Goal: Check status: Check status

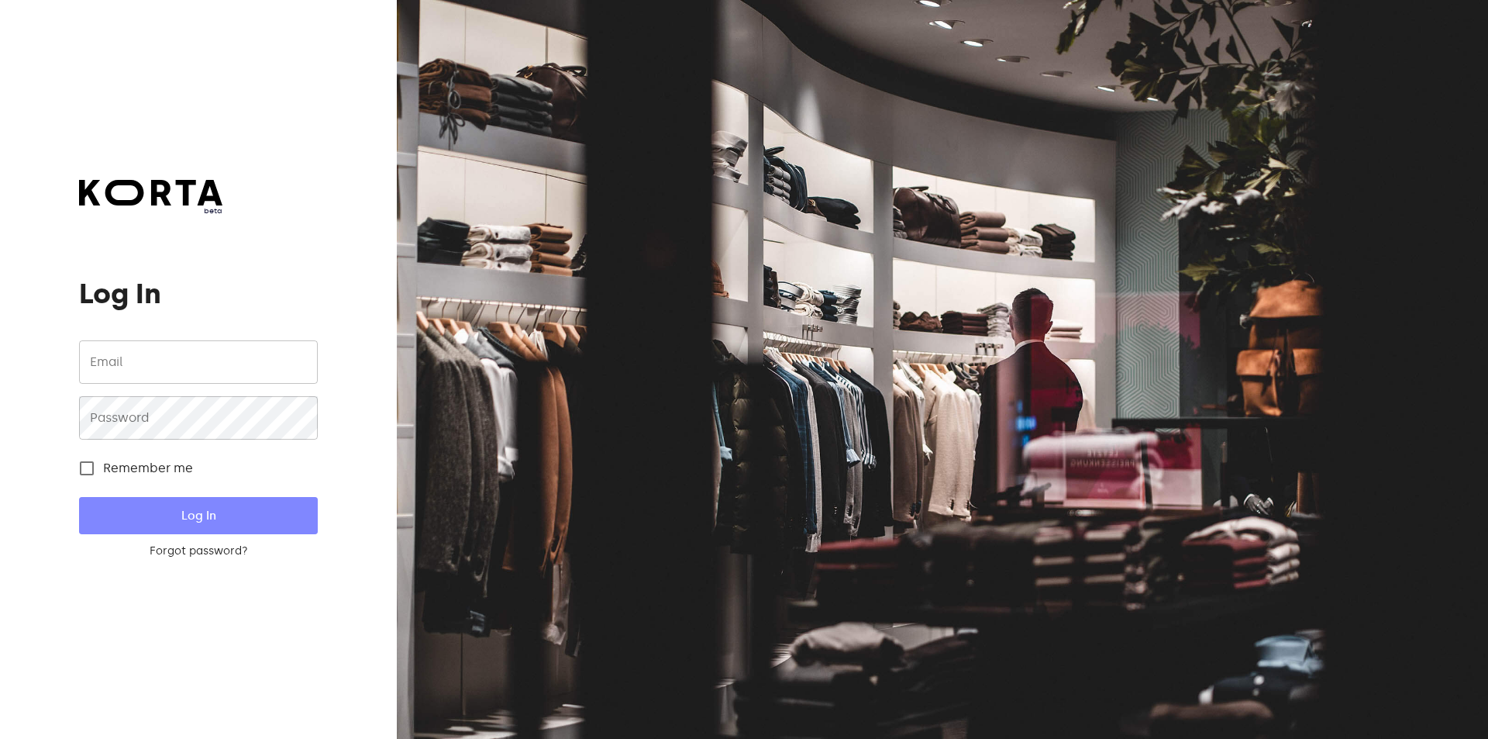
click at [293, 508] on button "Log In" at bounding box center [198, 515] width 238 height 37
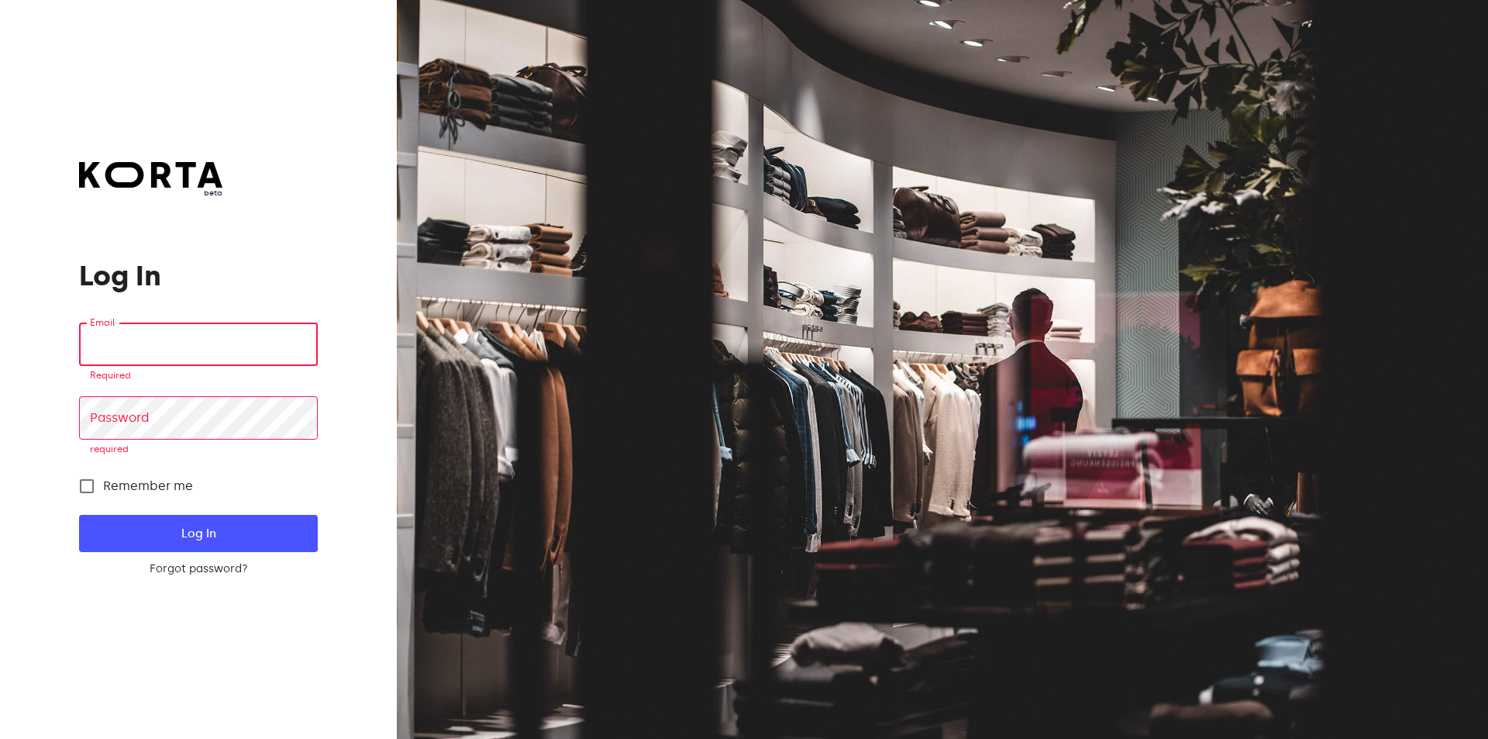
click at [295, 354] on input "email" at bounding box center [198, 343] width 238 height 43
type input "[EMAIL_ADDRESS][DOMAIN_NAME]"
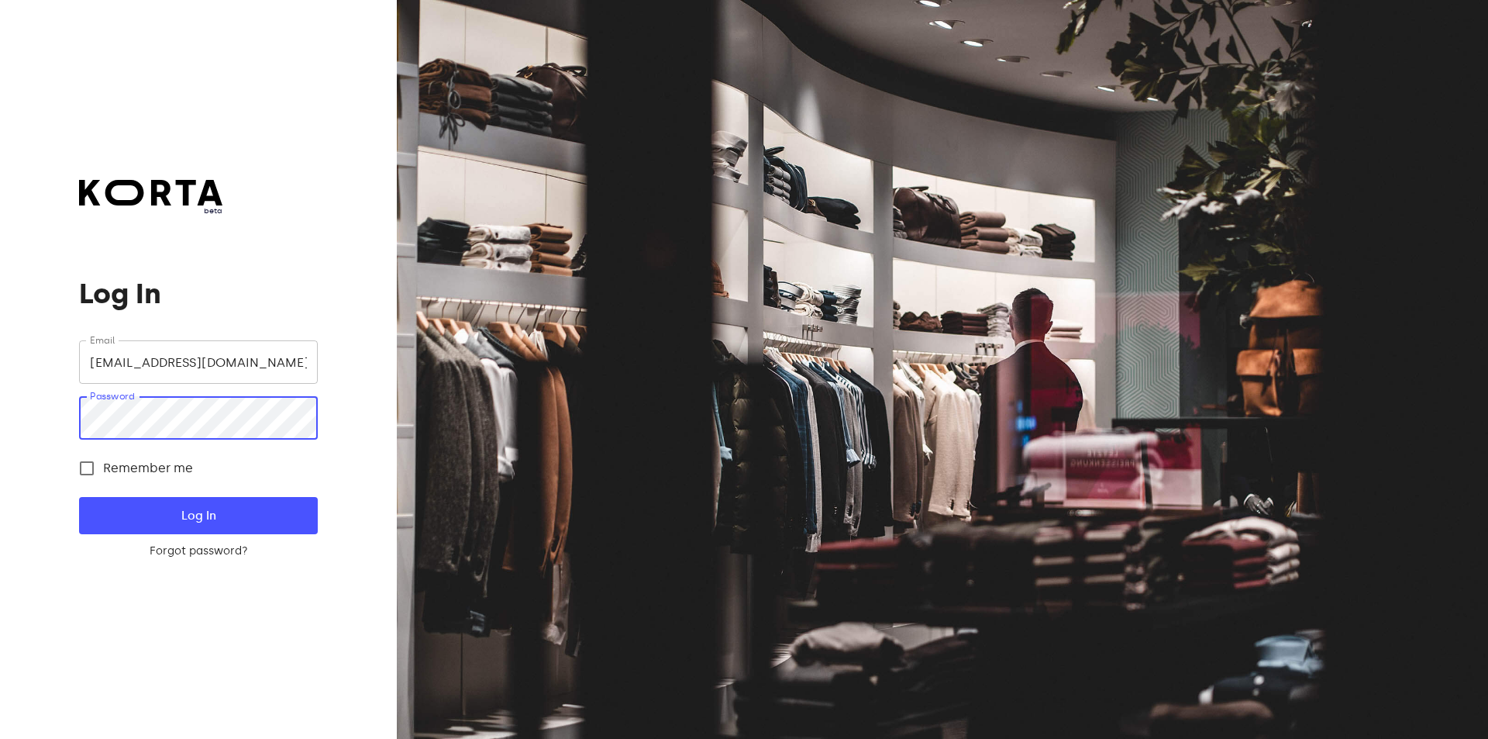
click at [79, 497] on button "Log In" at bounding box center [198, 515] width 238 height 37
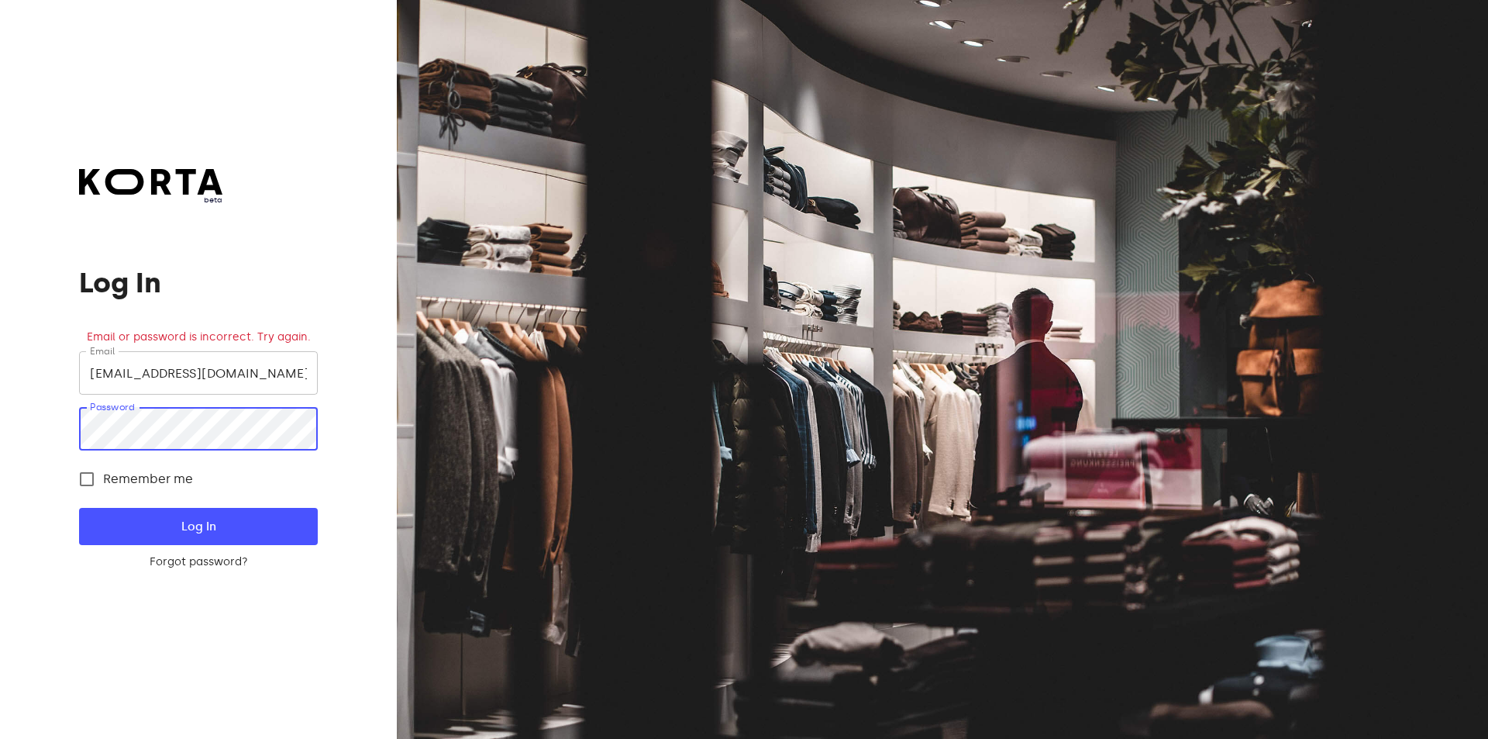
click at [0, 405] on div "beta Log In Email or password is incorrect. Try again. Email [EMAIL_ADDRESS][DO…" at bounding box center [198, 369] width 397 height 739
click at [79, 508] on button "Log In" at bounding box center [198, 526] width 238 height 37
click at [0, 425] on div "beta Log In Email or password is incorrect. Try again. Email [EMAIL_ADDRESS][DO…" at bounding box center [198, 369] width 397 height 739
click at [79, 508] on button "Log In" at bounding box center [198, 526] width 238 height 37
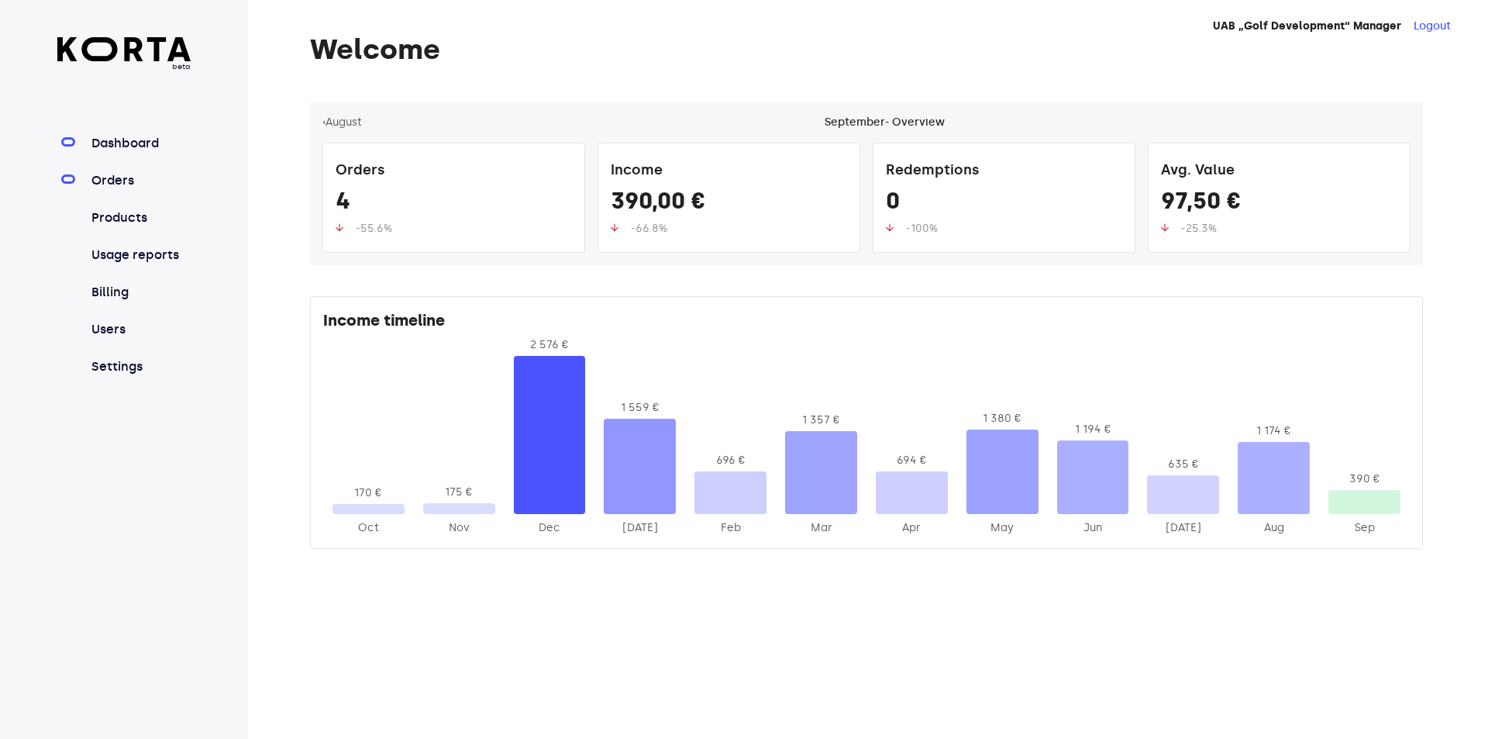
click at [157, 175] on link "Orders" at bounding box center [139, 180] width 103 height 19
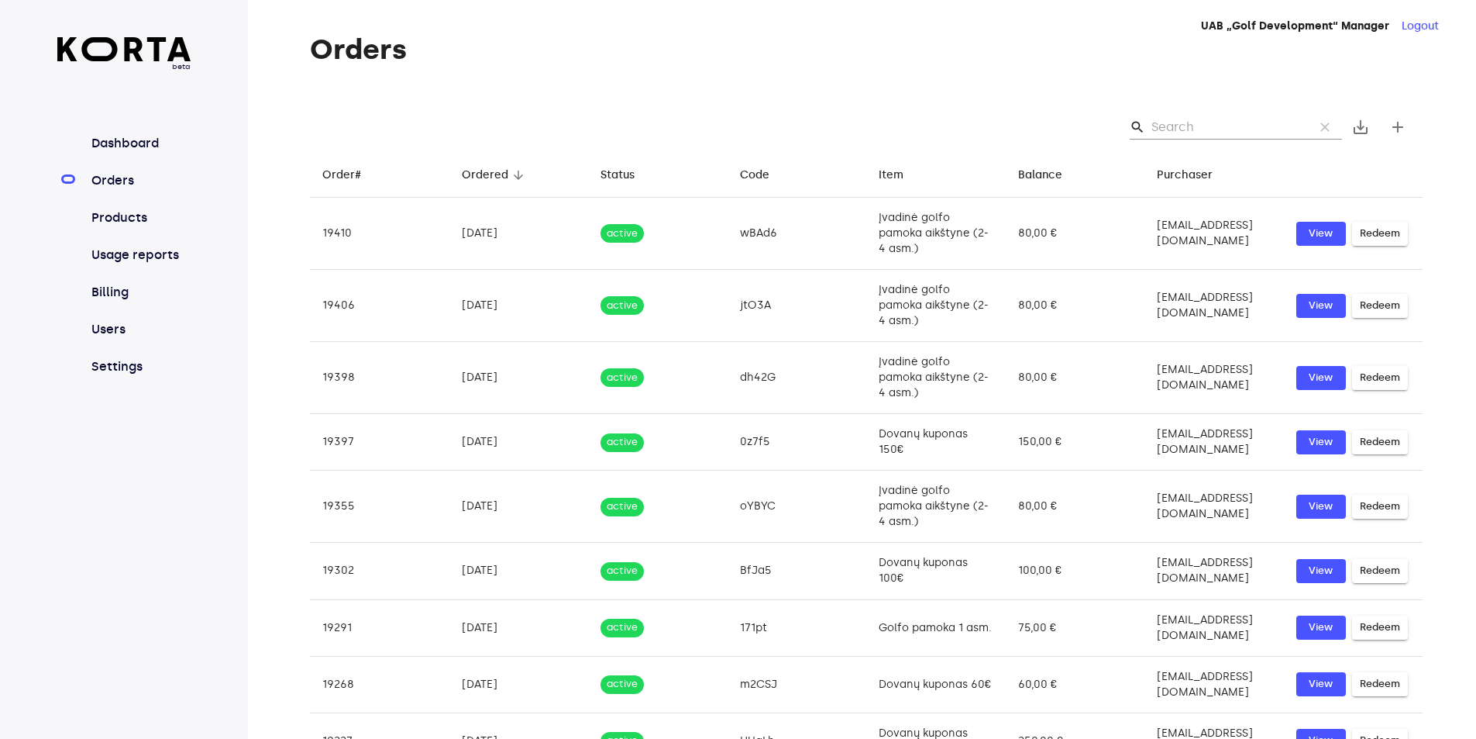
click at [1189, 127] on input "Search" at bounding box center [1227, 127] width 150 height 25
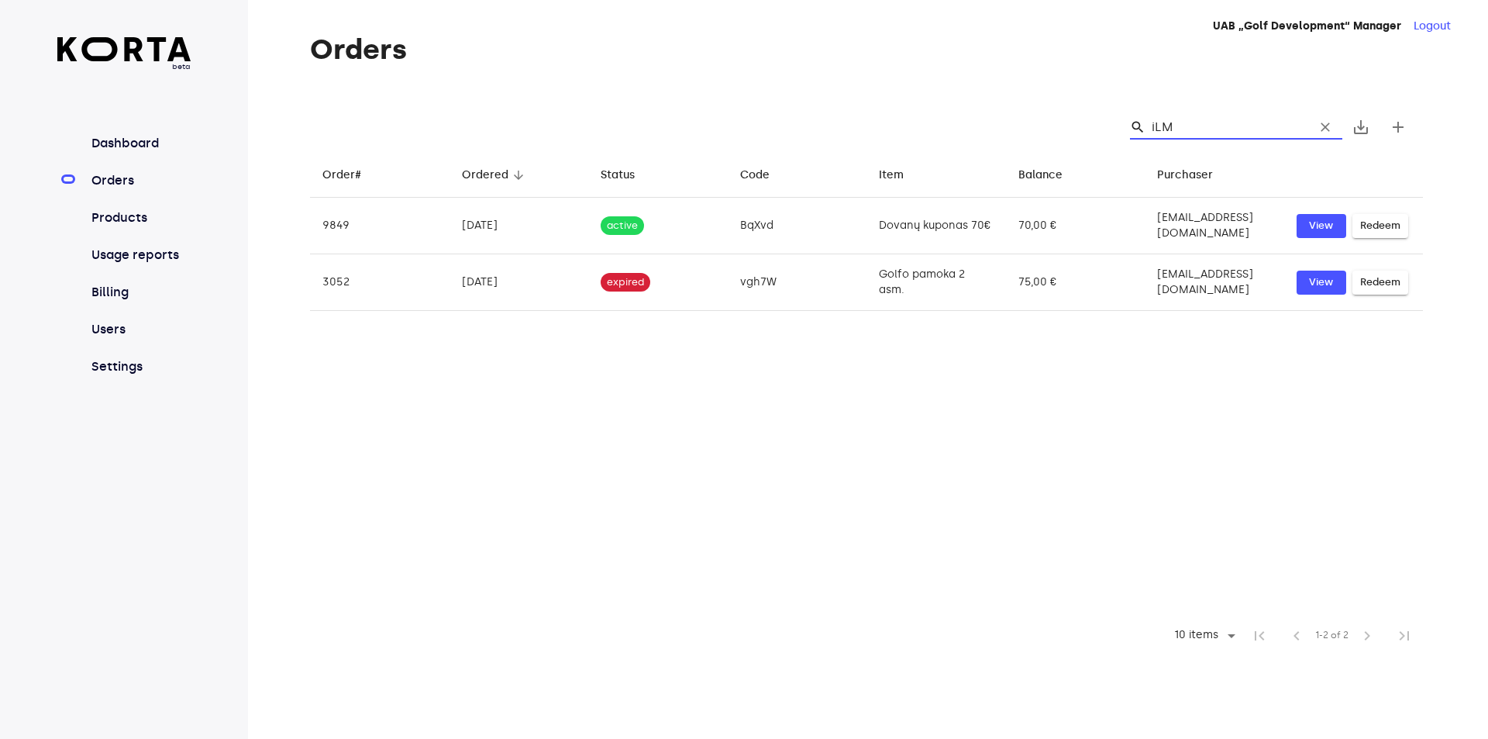
click at [1157, 128] on input "iLM" at bounding box center [1227, 127] width 150 height 25
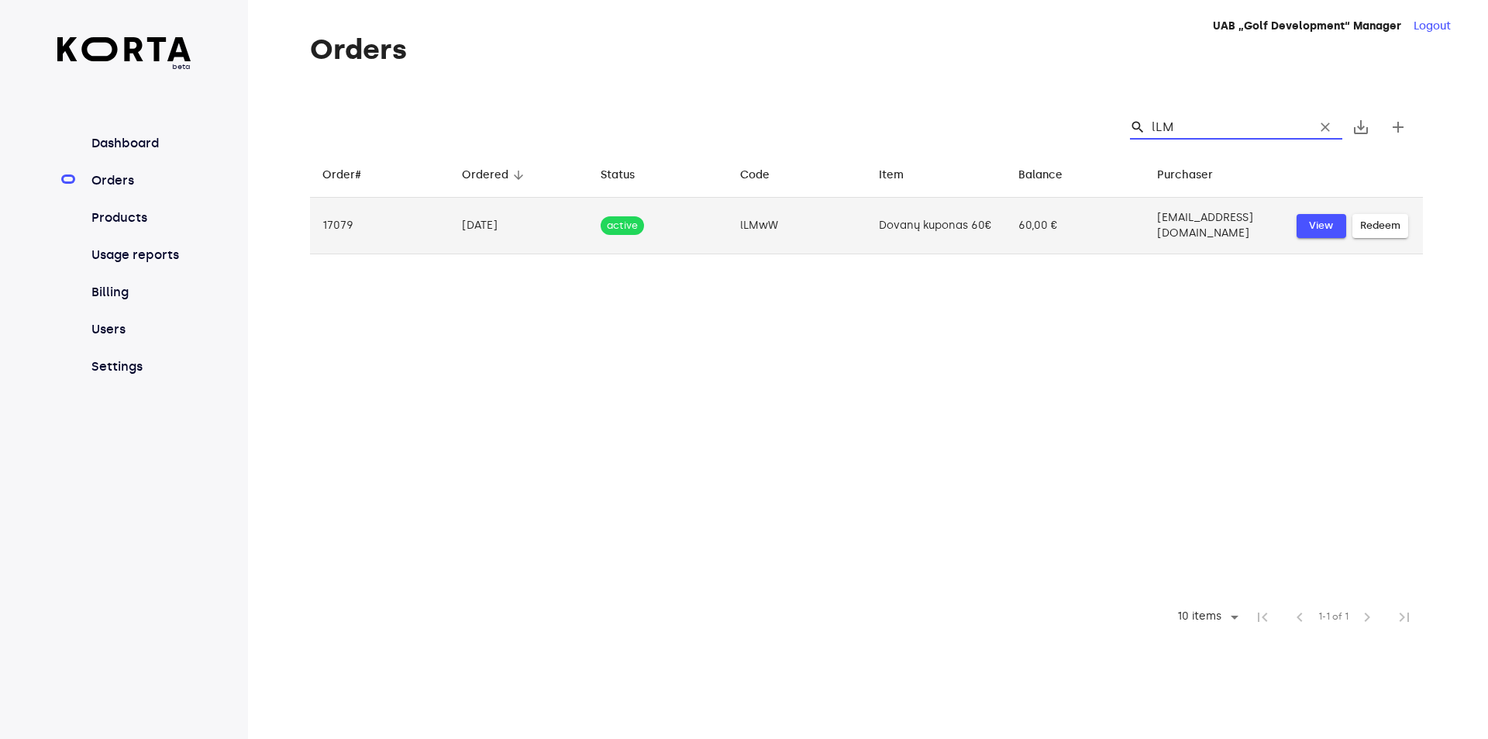
type input "lLM"
click at [1297, 224] on button "View" at bounding box center [1322, 226] width 50 height 24
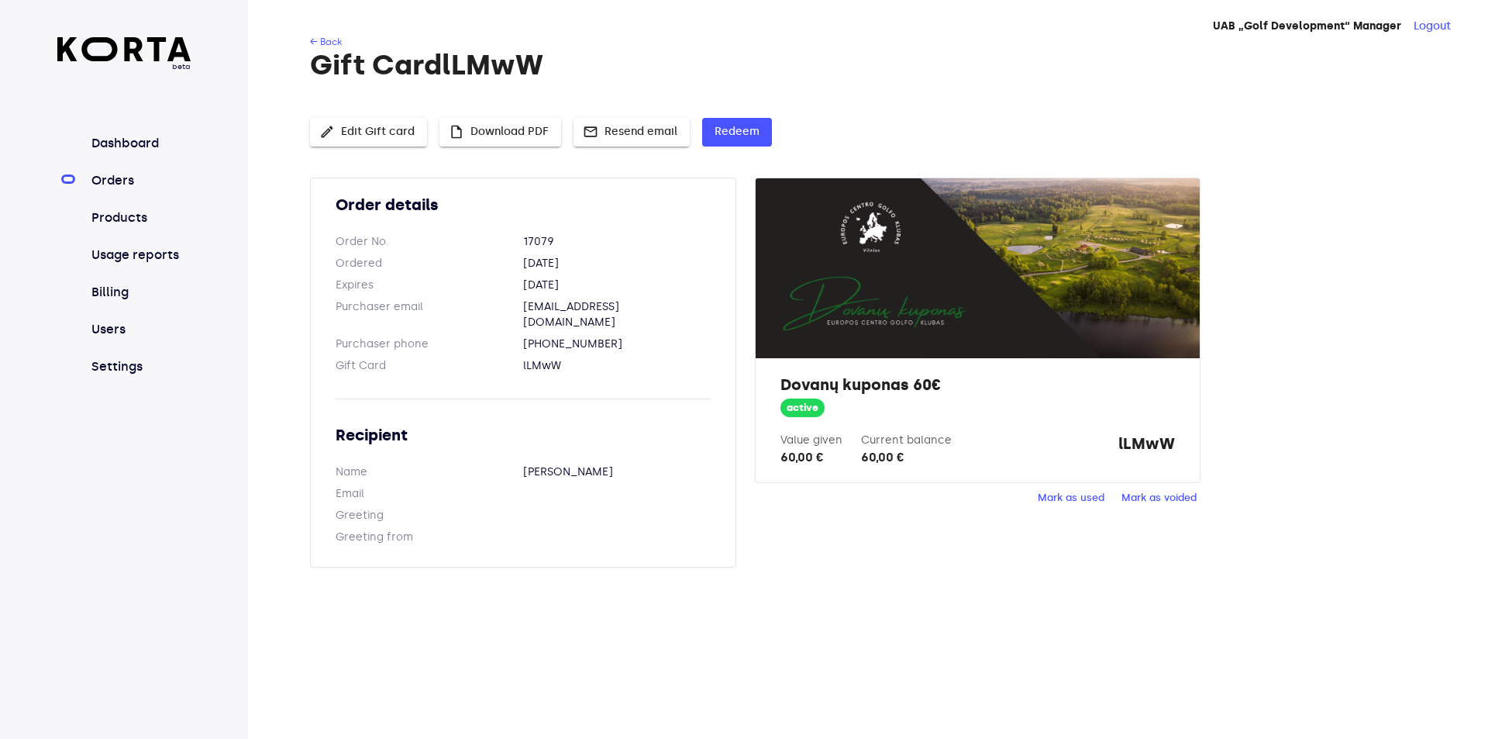
click at [1076, 501] on span "Mark as used" at bounding box center [1071, 498] width 67 height 18
